Goal: Information Seeking & Learning: Check status

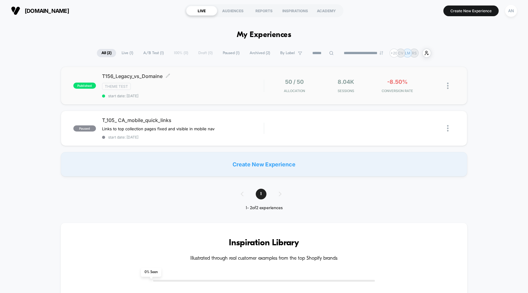
click at [131, 95] on span "start date: [DATE]" at bounding box center [183, 95] width 162 height 5
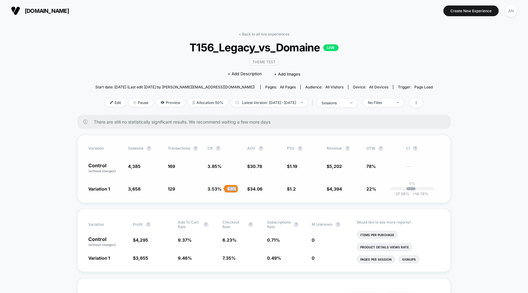
drag, startPoint x: 227, startPoint y: 189, endPoint x: 235, endPoint y: 190, distance: 8.3
click at [235, 190] on div "- 8.5 %" at bounding box center [230, 188] width 13 height 7
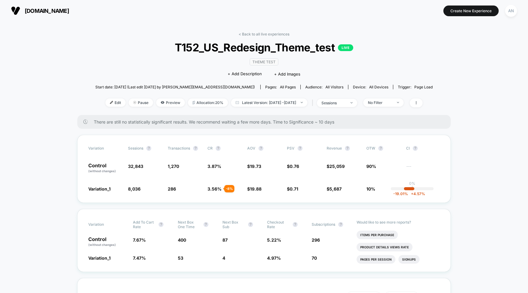
drag, startPoint x: 123, startPoint y: 87, endPoint x: 135, endPoint y: 89, distance: 12.6
click at [135, 89] on span "Start date: 10/9/2025 (Last edit 10/9/2025 by michael.charleston@dollarshaveclu…" at bounding box center [174, 87] width 159 height 11
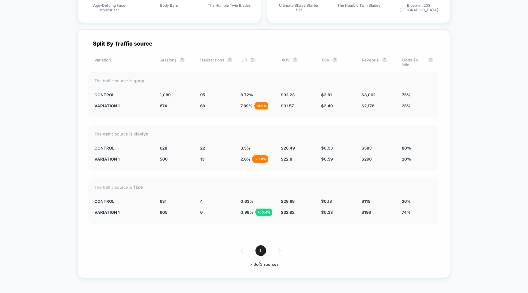
scroll to position [1984, 0]
click at [278, 245] on div "1" at bounding box center [263, 250] width 351 height 11
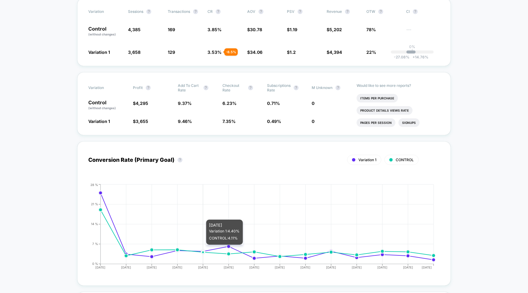
scroll to position [0, 0]
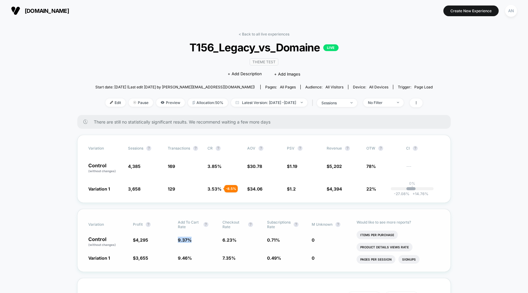
drag, startPoint x: 192, startPoint y: 238, endPoint x: 174, endPoint y: 236, distance: 18.1
click at [174, 236] on div "Control (without changes) $ 4,295 9.37 % 6.23 % 0.71 % 0" at bounding box center [263, 241] width 351 height 10
drag, startPoint x: 141, startPoint y: 168, endPoint x: 126, endPoint y: 168, distance: 14.4
click at [126, 168] on div "Control (without changes) 4,385 169 3.85 % $ 30.78 $ 1.19 $ 5,202 78% ---" at bounding box center [263, 168] width 351 height 10
click at [510, 11] on div "AN" at bounding box center [511, 11] width 12 height 12
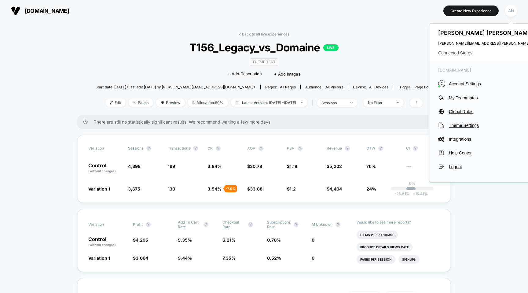
click at [462, 53] on span "Connected Stores" at bounding box center [498, 52] width 121 height 5
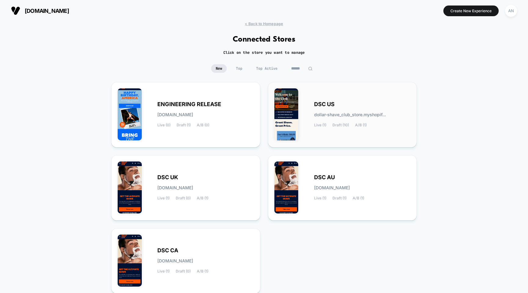
click at [328, 102] on span "DSC US" at bounding box center [324, 104] width 20 height 4
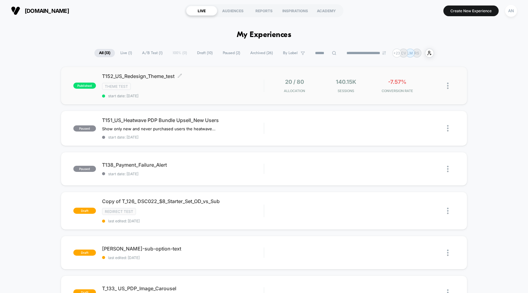
click at [229, 86] on div "Theme Test" at bounding box center [183, 86] width 162 height 7
